Goal: Task Accomplishment & Management: Manage account settings

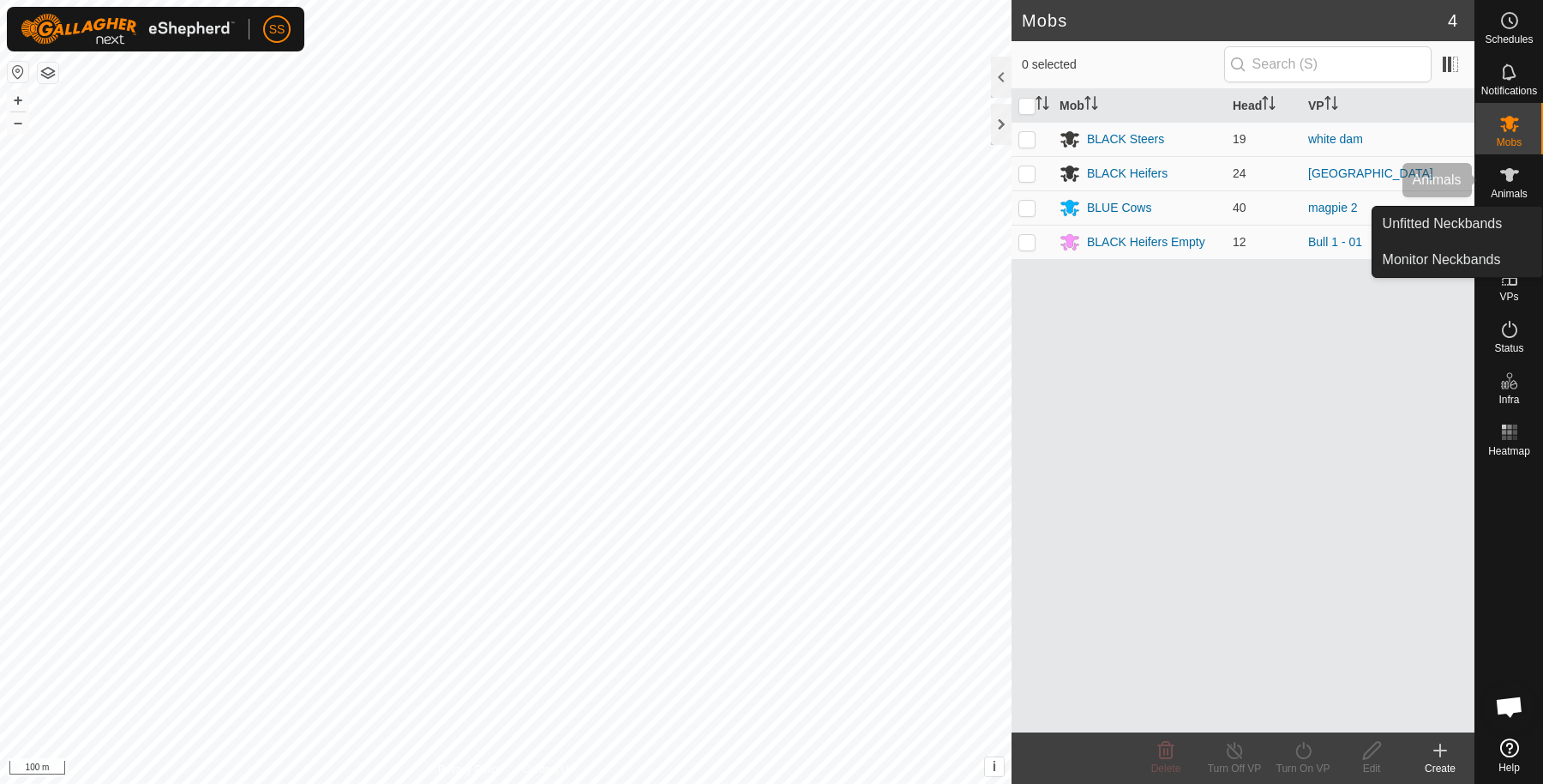
click at [1525, 154] on div "Animals" at bounding box center [1509, 179] width 68 height 51
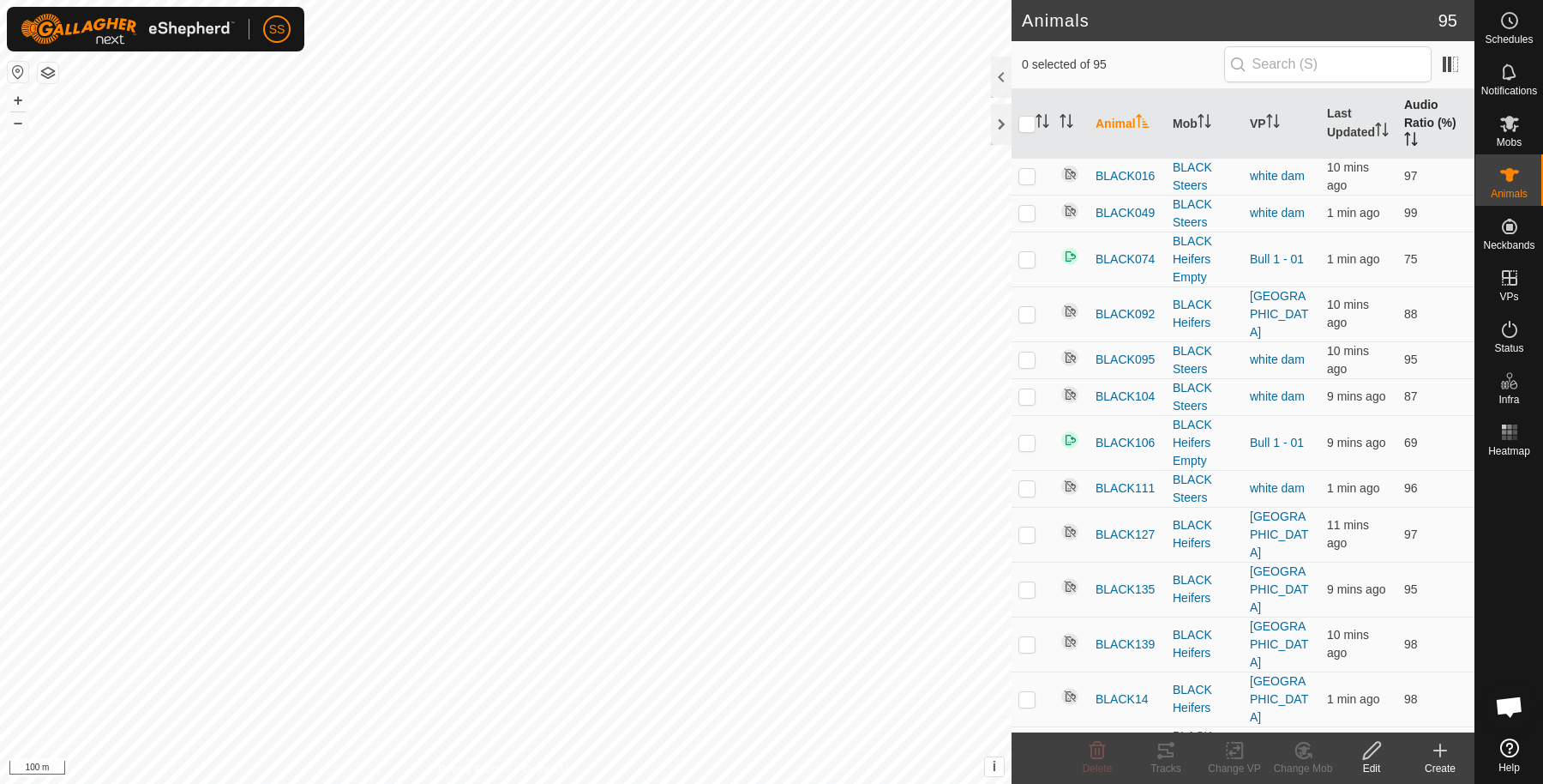
click at [1420, 107] on th "Audio Ratio (%)" at bounding box center [1436, 124] width 77 height 69
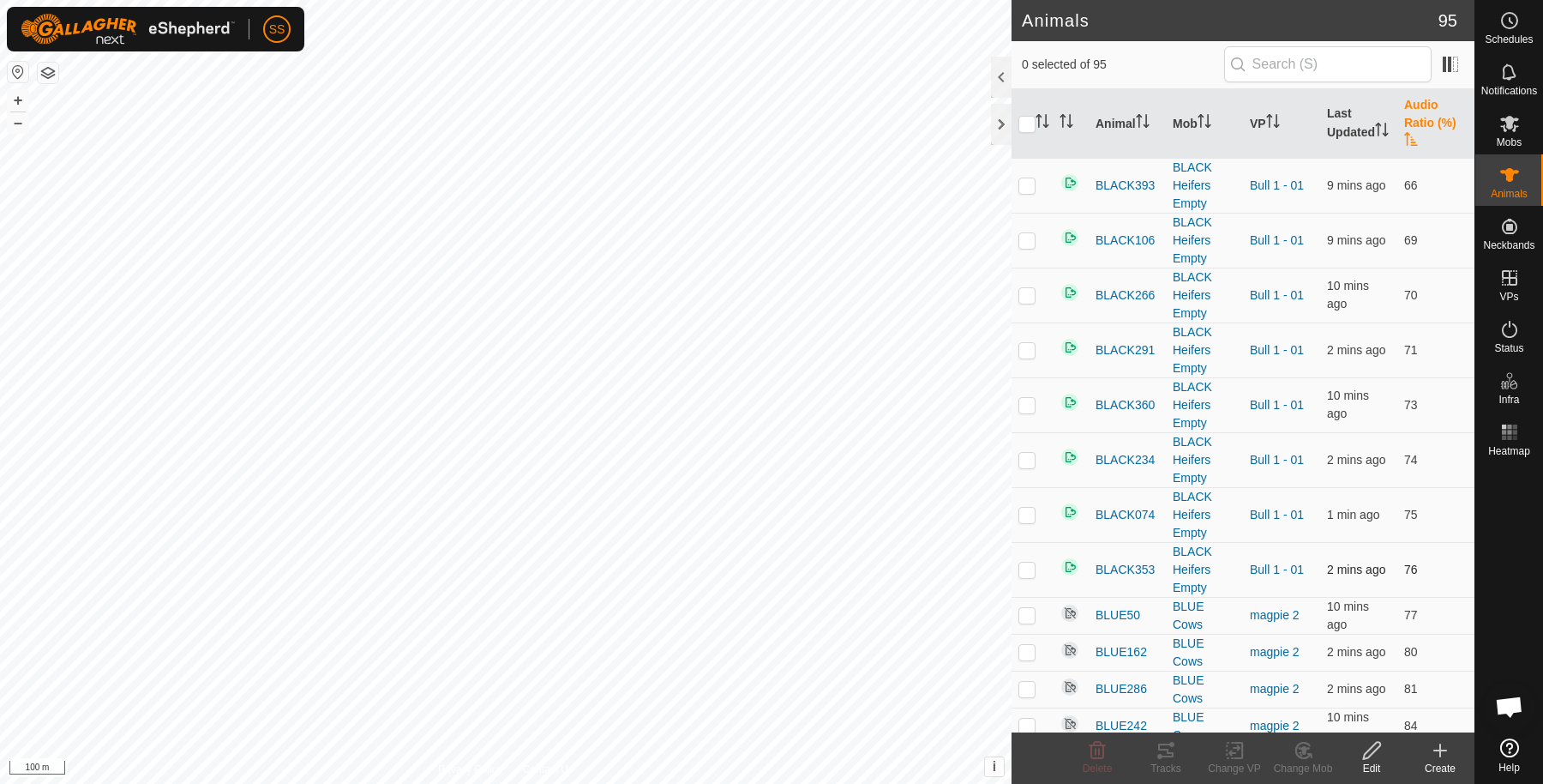
click at [1030, 565] on p-checkbox at bounding box center [1027, 569] width 17 height 14
click at [1017, 564] on td at bounding box center [1032, 569] width 42 height 55
click at [1023, 566] on p-checkbox at bounding box center [1027, 569] width 17 height 14
checkbox input "false"
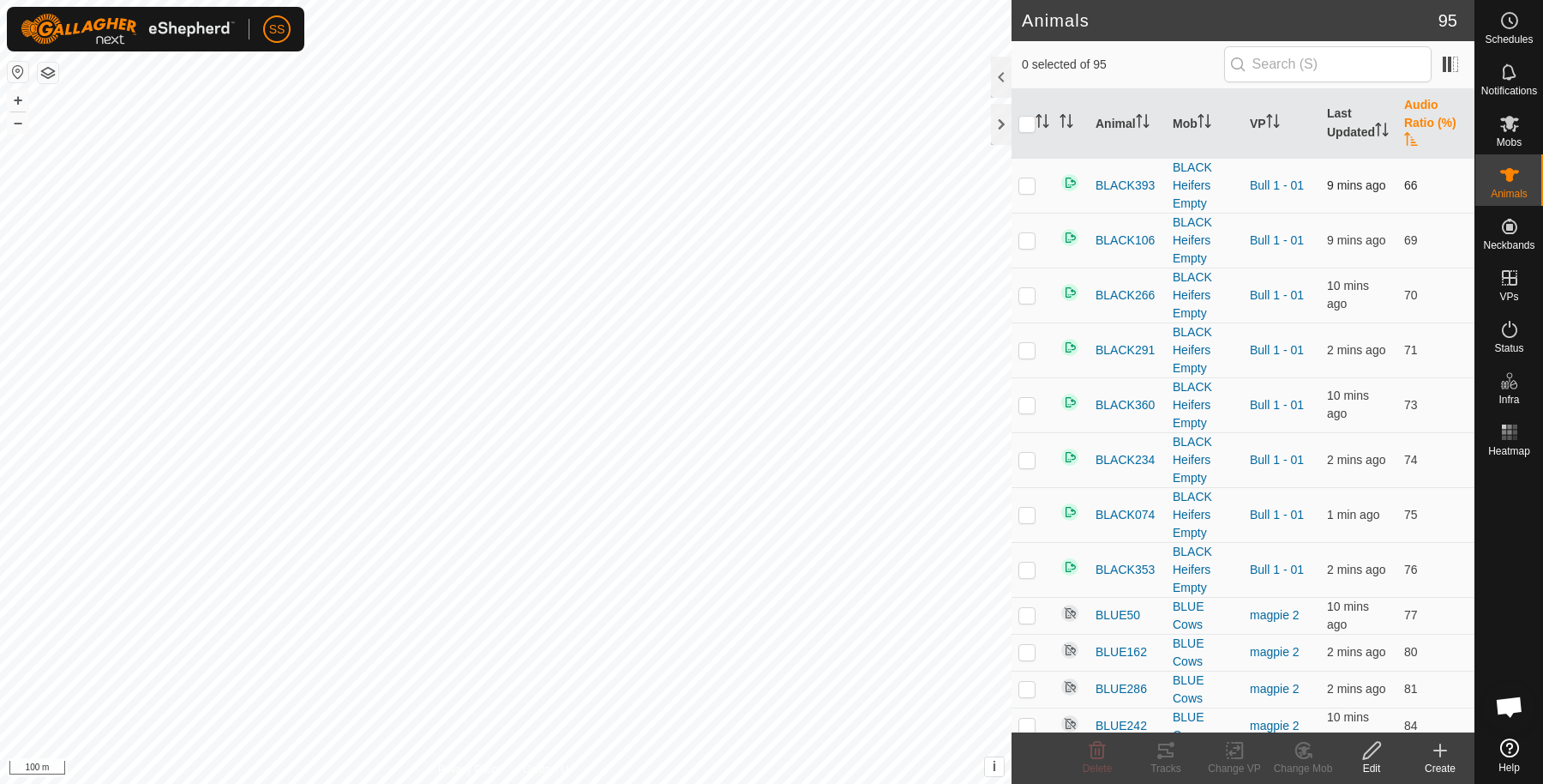
click at [1017, 182] on td at bounding box center [1032, 184] width 42 height 55
checkbox input "true"
click at [1181, 757] on tracks-svg-icon at bounding box center [1166, 750] width 68 height 21
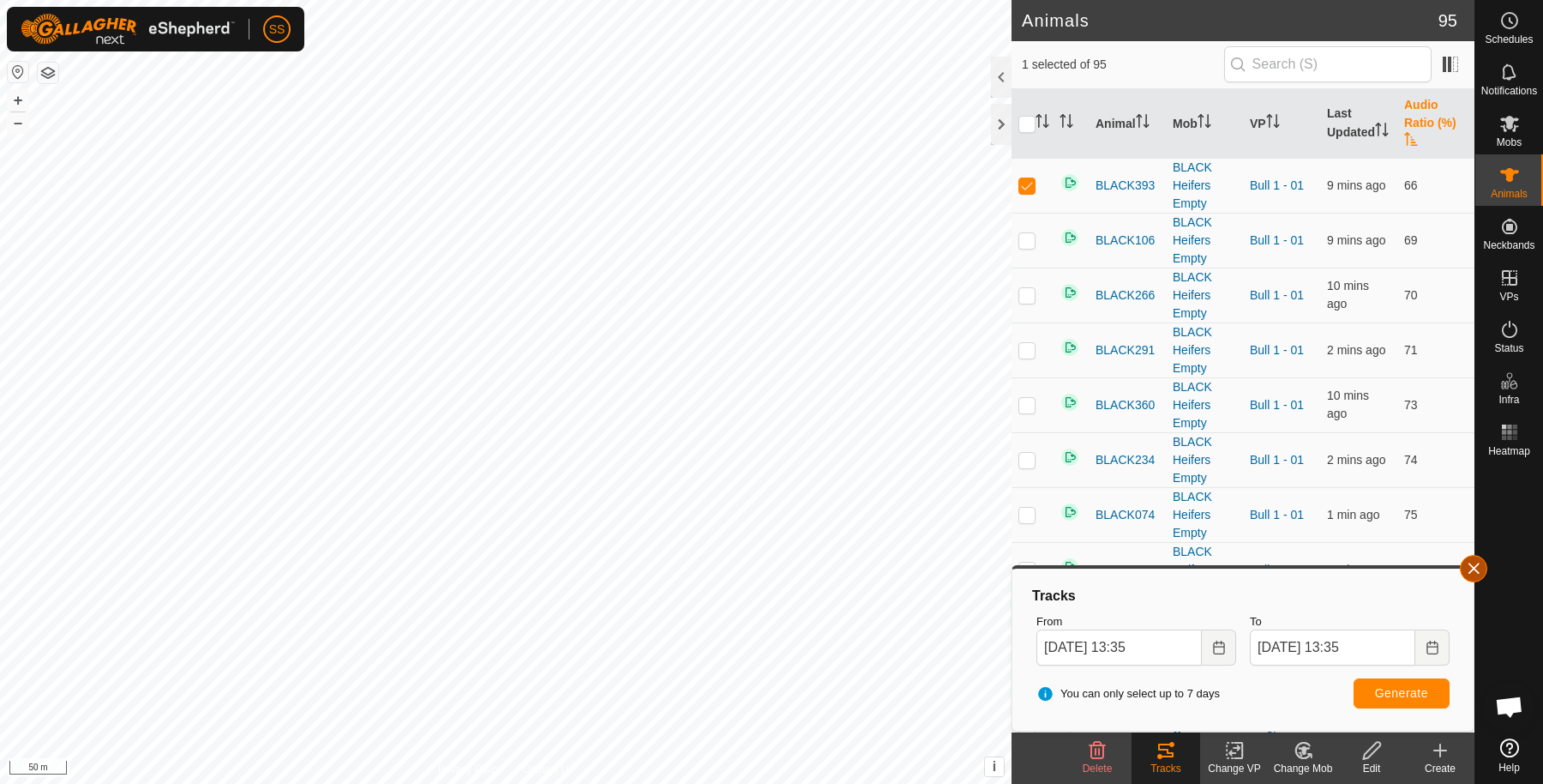
click at [1475, 569] on button "button" at bounding box center [1474, 569] width 28 height 28
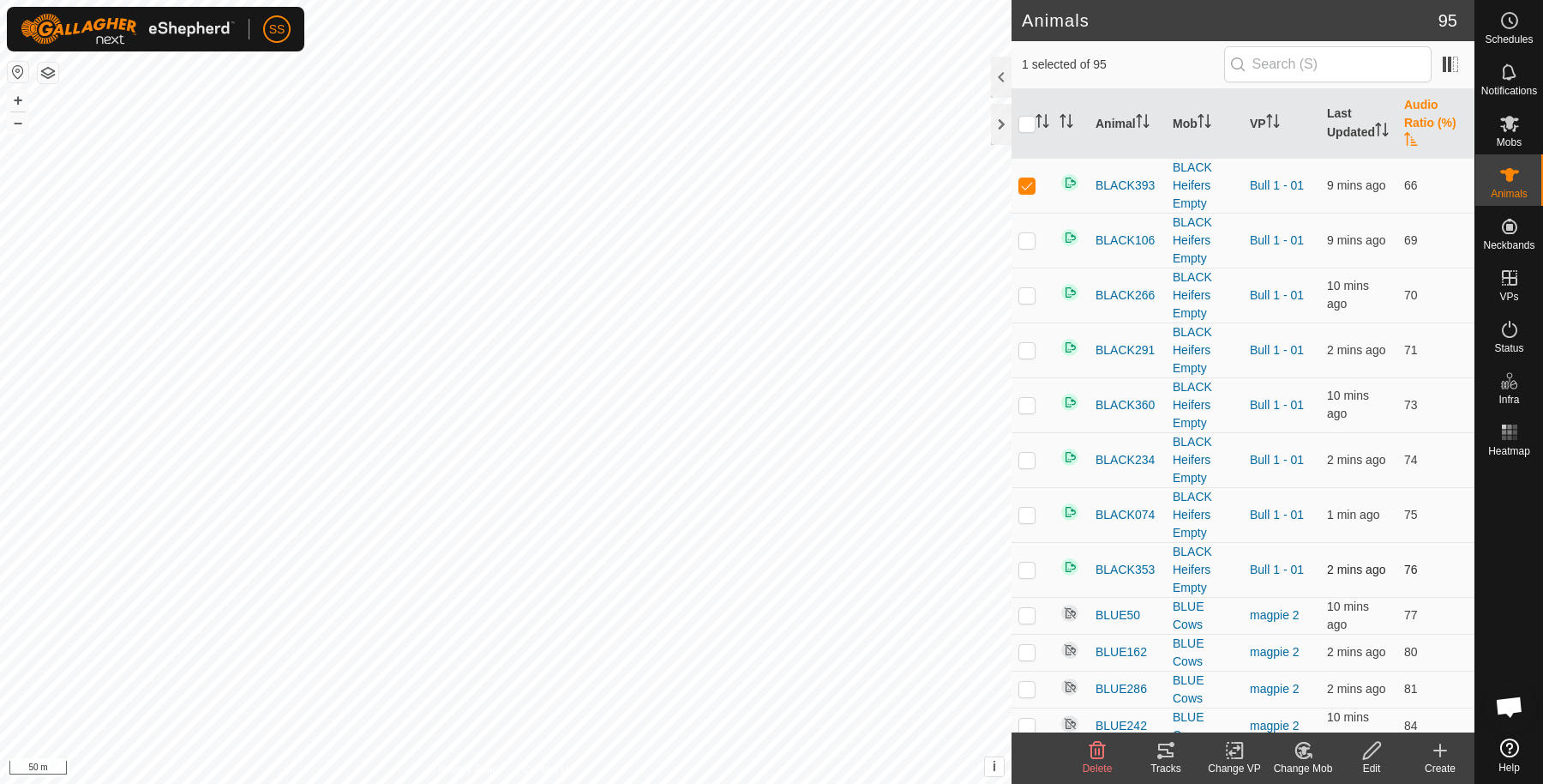
click at [1025, 571] on p-checkbox at bounding box center [1027, 569] width 17 height 14
checkbox input "true"
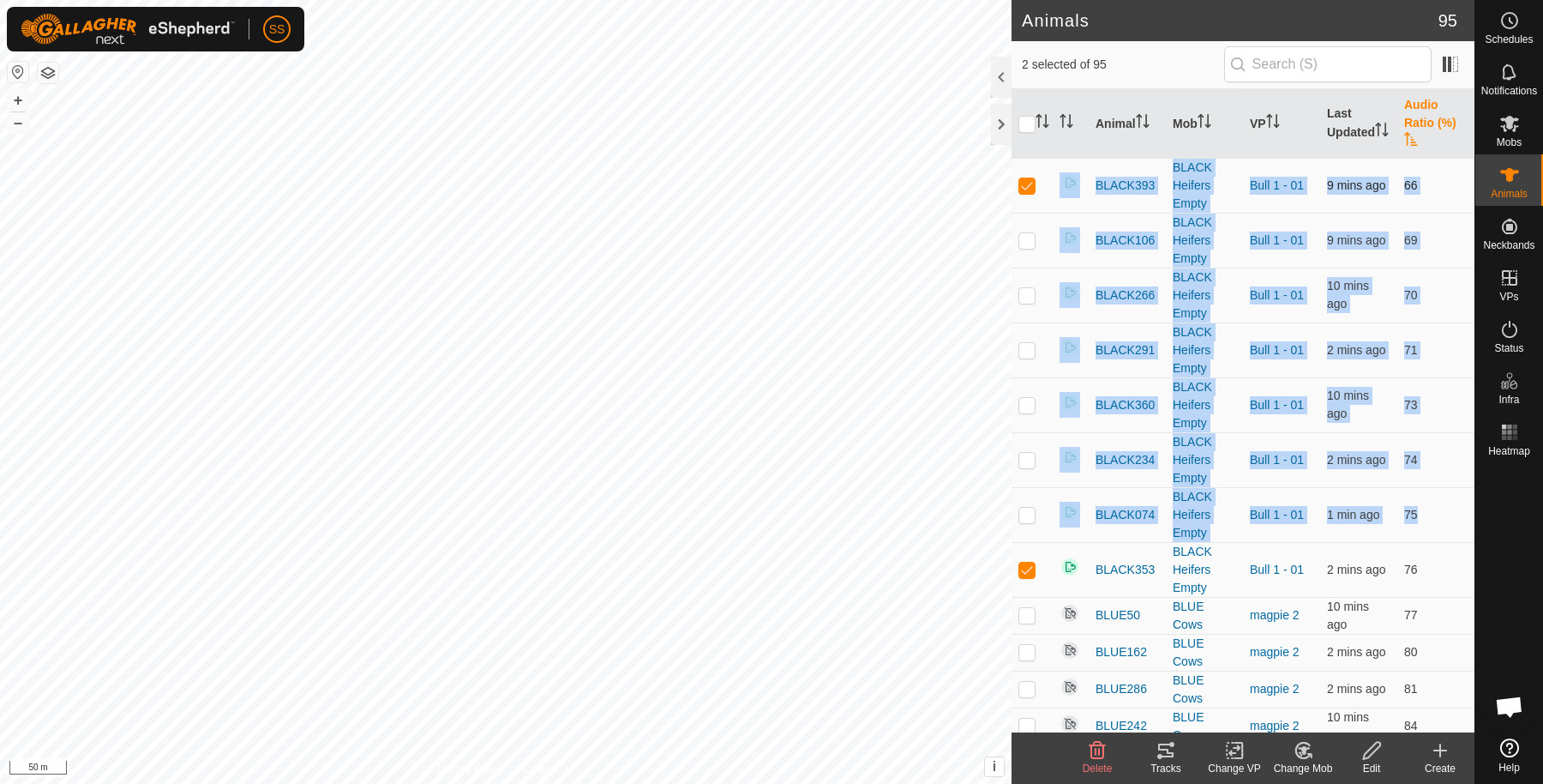
click at [1032, 180] on p-checkbox at bounding box center [1027, 185] width 17 height 14
checkbox input "true"
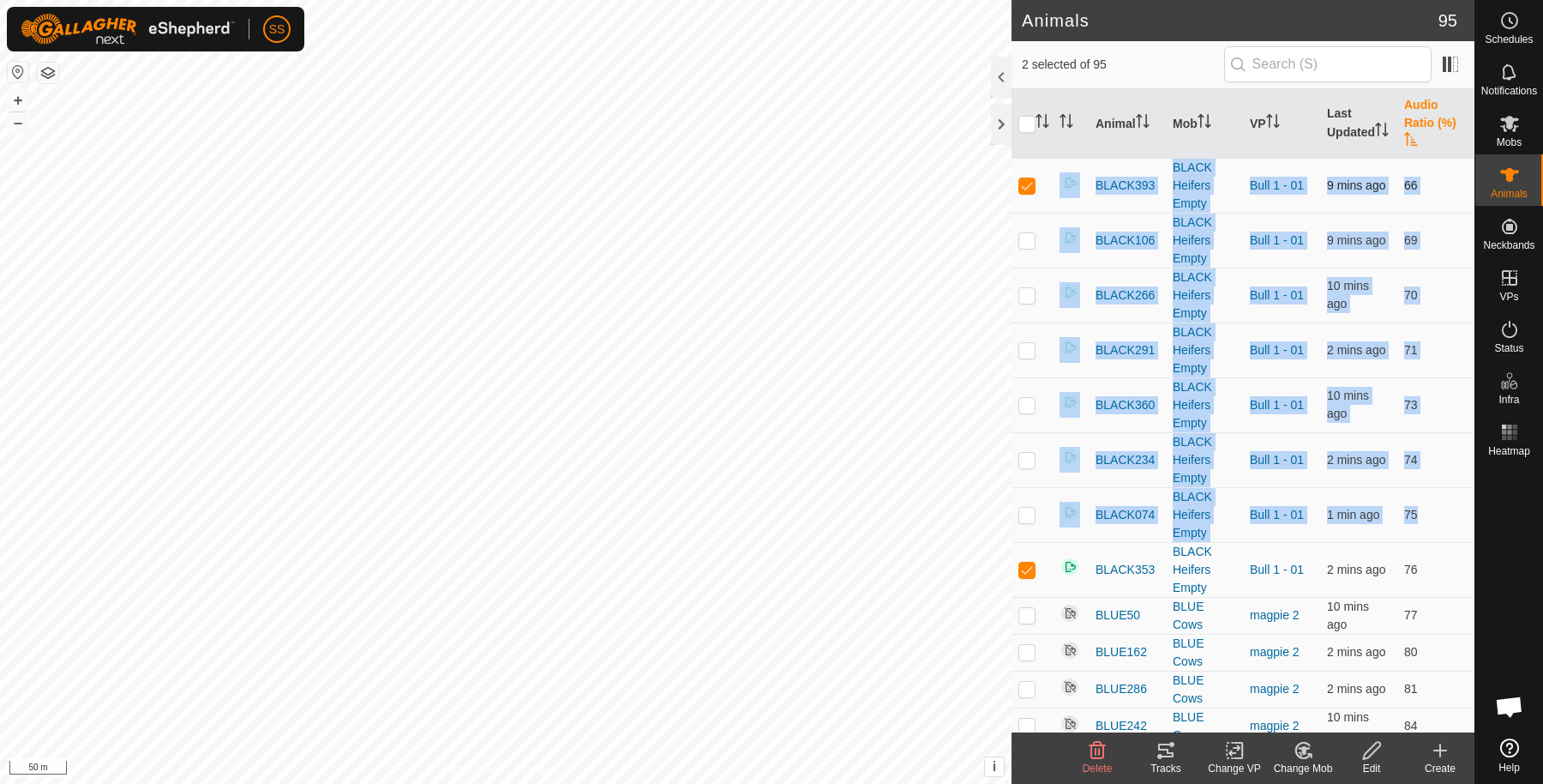
checkbox input "true"
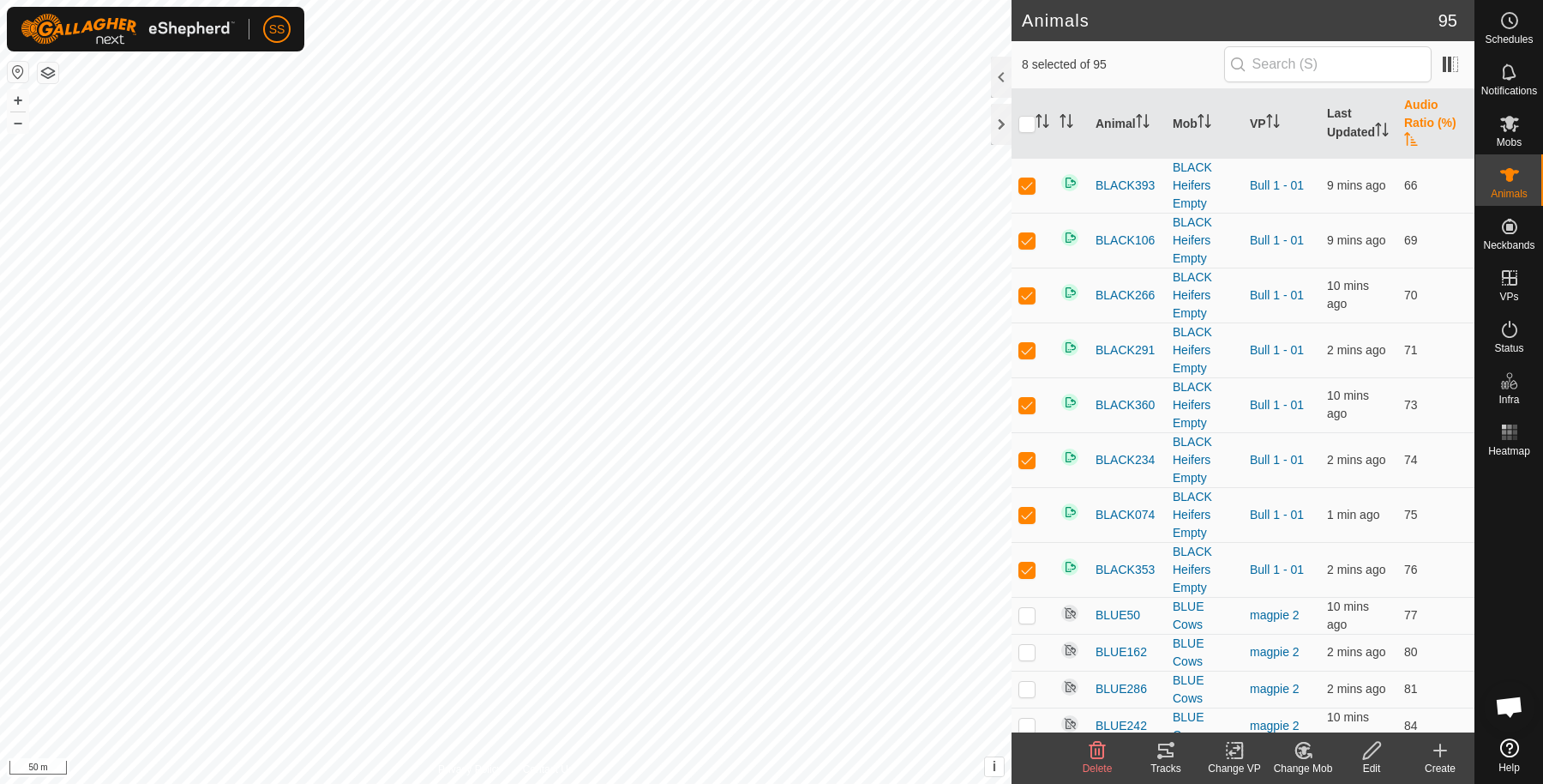
click at [1374, 741] on icon at bounding box center [1372, 750] width 22 height 21
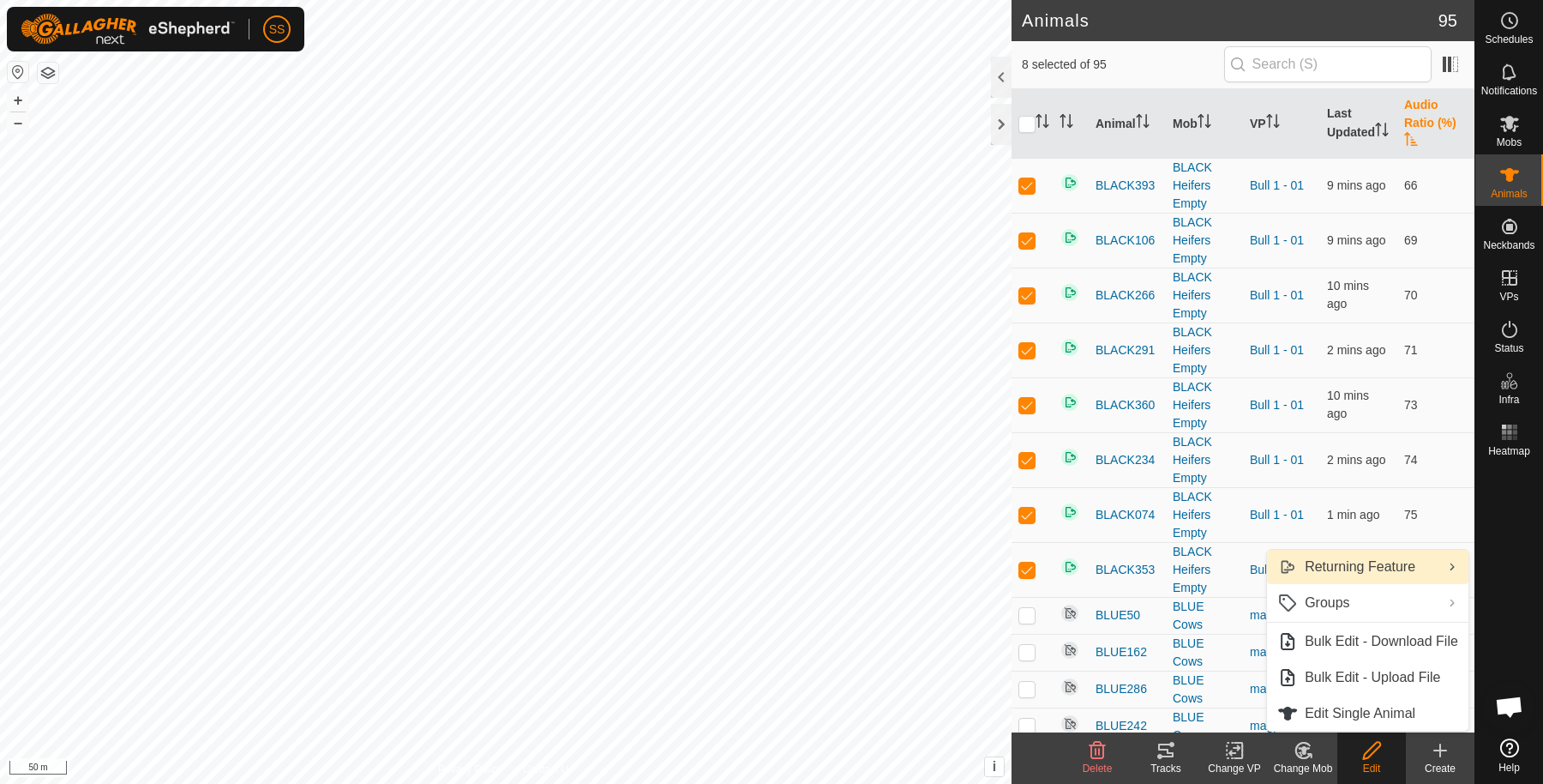
click at [1361, 575] on link "Returning Feature" at bounding box center [1367, 567] width 202 height 35
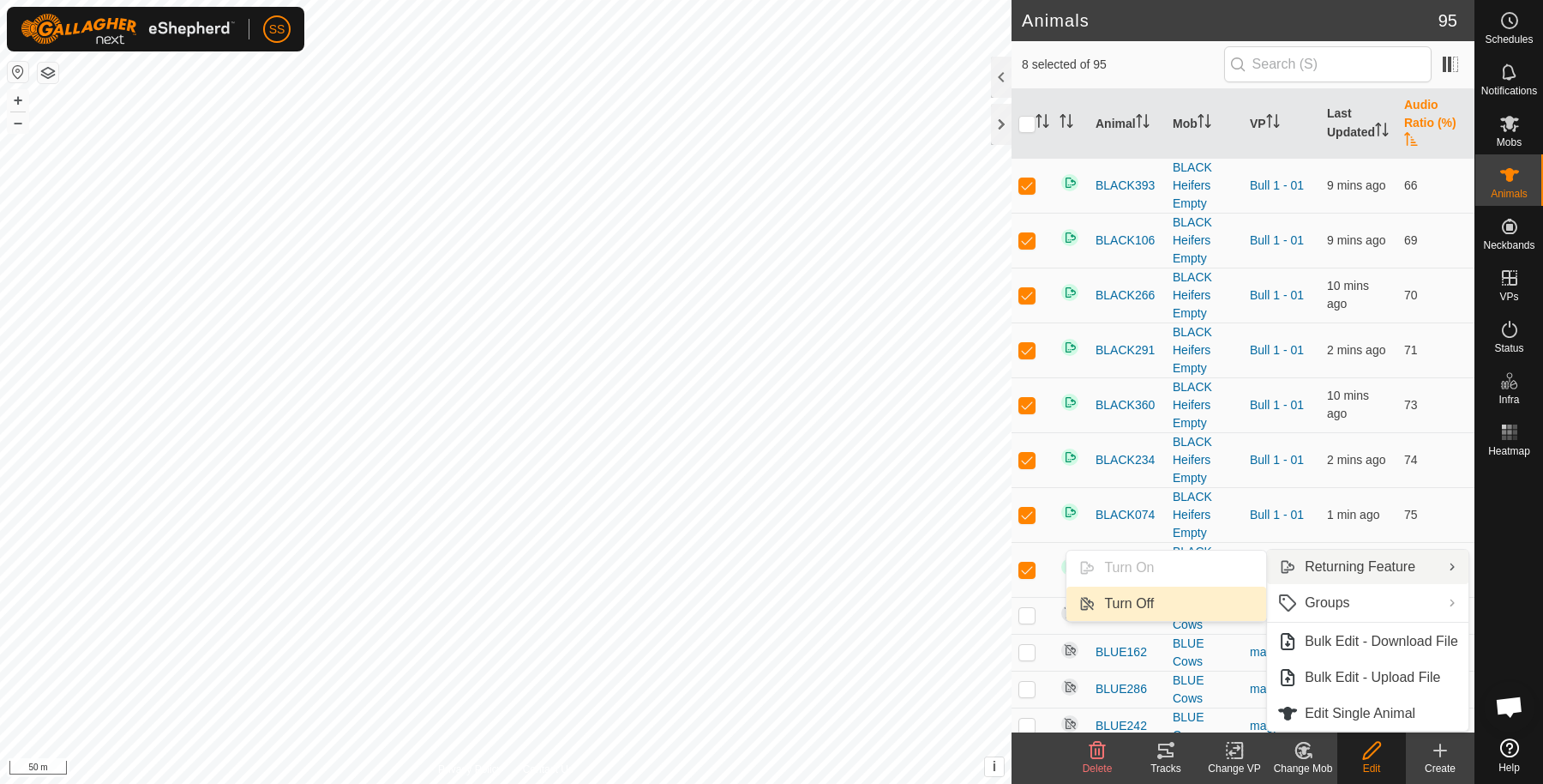
click at [1175, 601] on link "Turn Off" at bounding box center [1167, 604] width 200 height 35
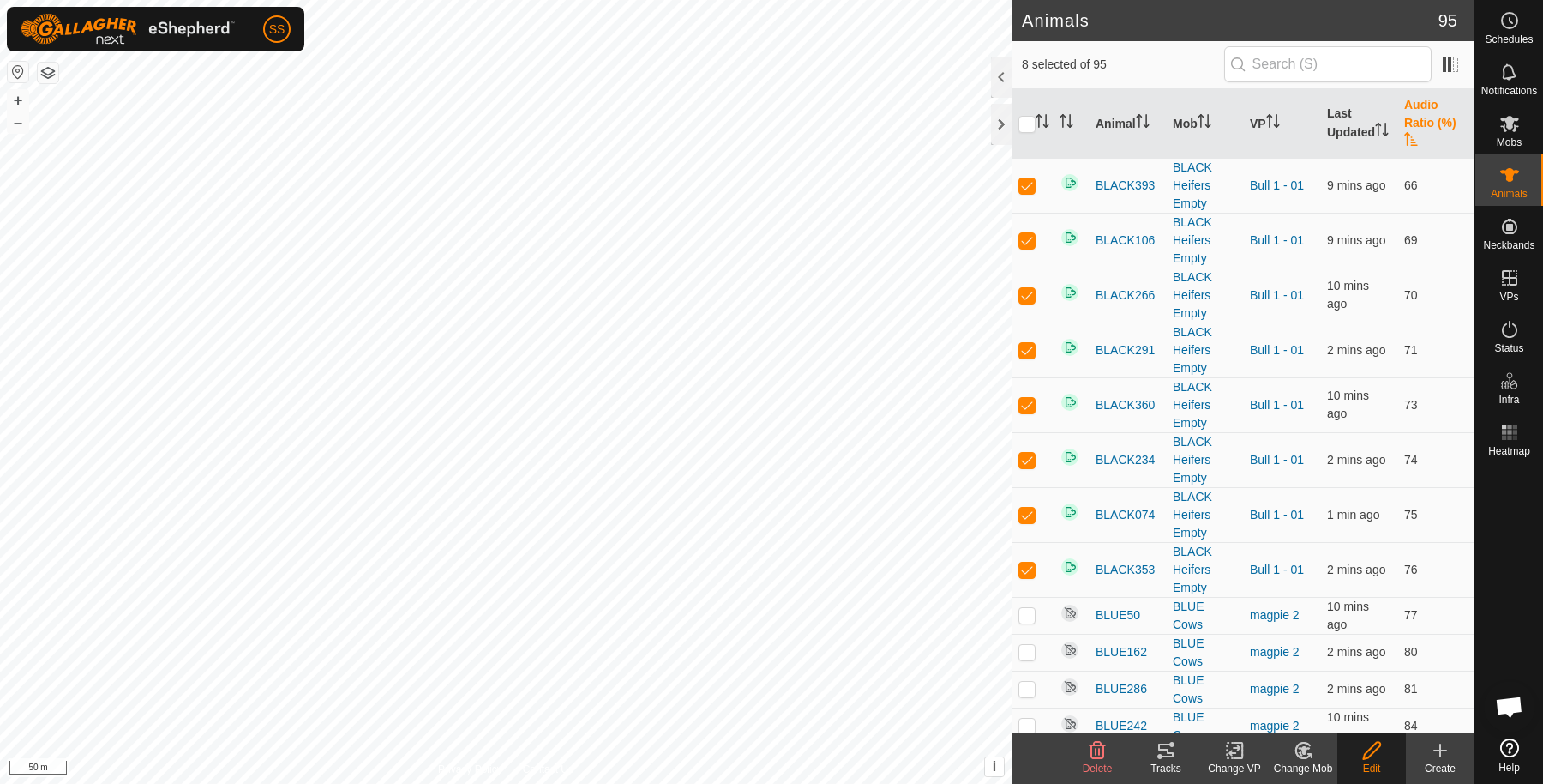
checkbox input "false"
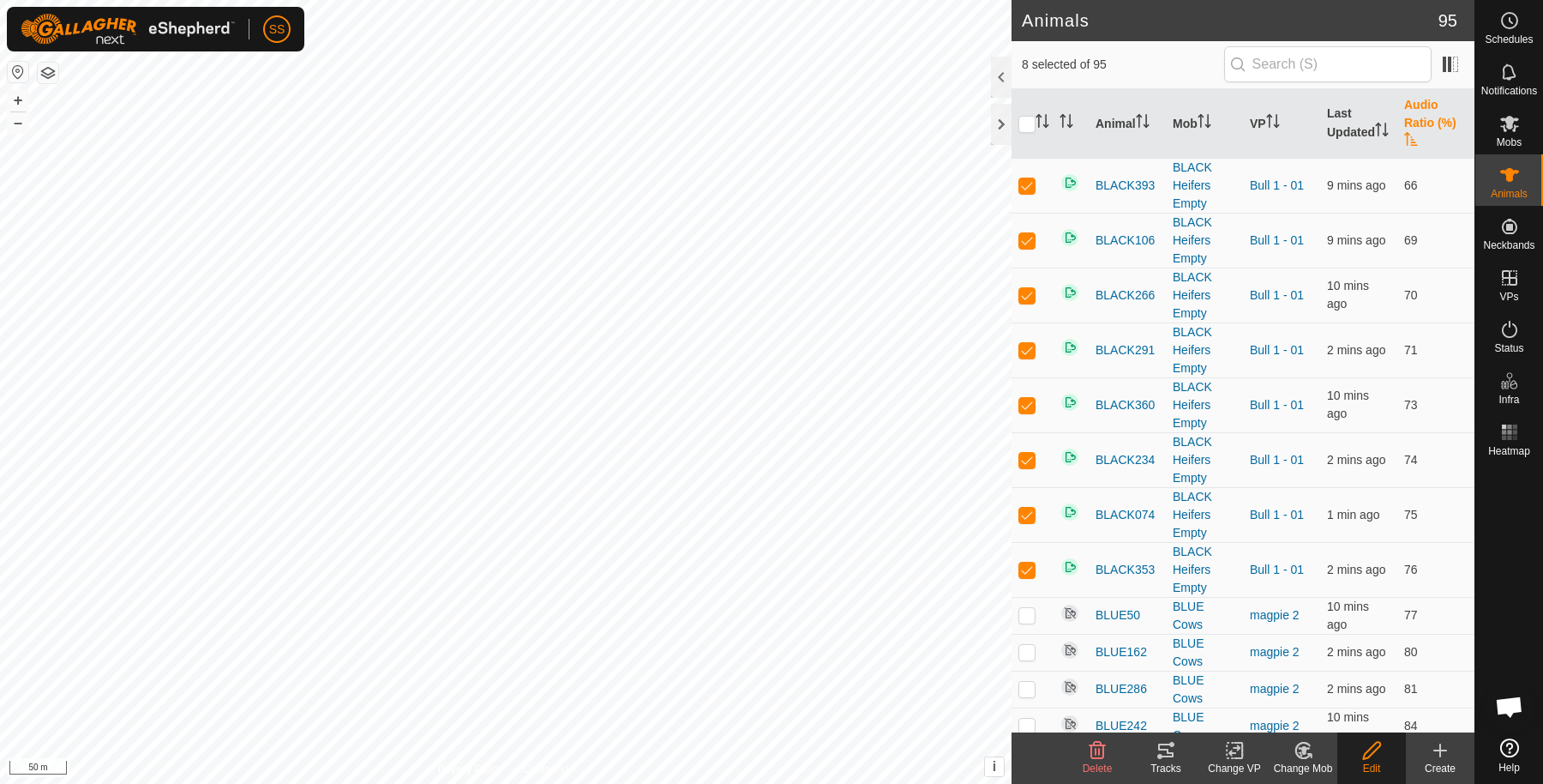
checkbox input "false"
